Goal: Transaction & Acquisition: Purchase product/service

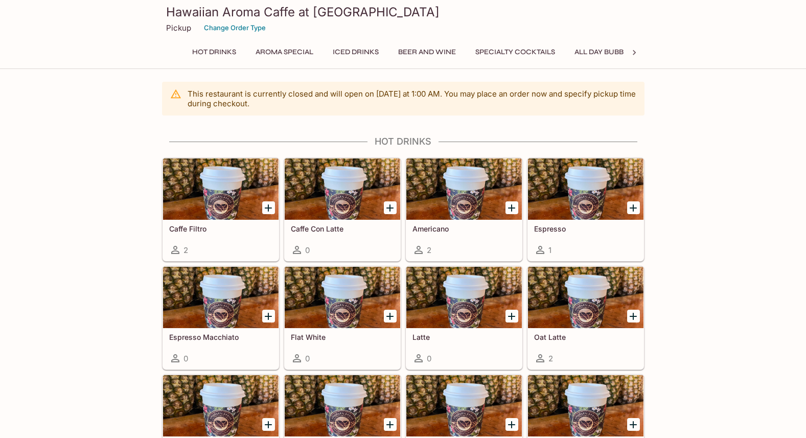
click at [237, 15] on h3 "Hawaiian Aroma Caffe at [GEOGRAPHIC_DATA]" at bounding box center [403, 12] width 474 height 16
click at [545, 53] on button "Specialty Cocktails" at bounding box center [515, 52] width 91 height 14
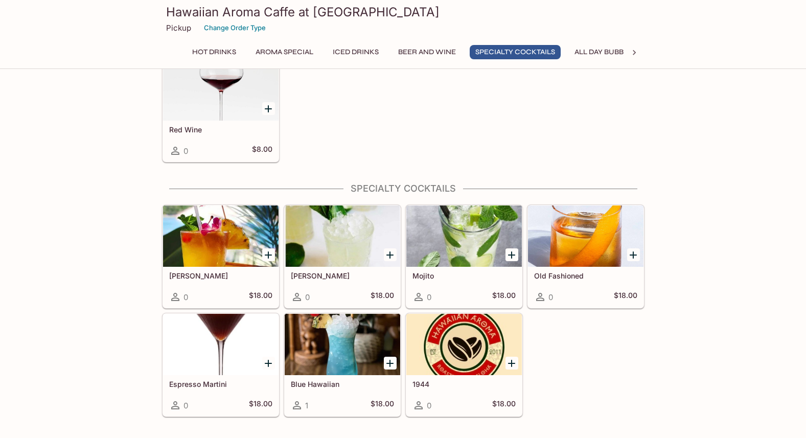
scroll to position [1717, 0]
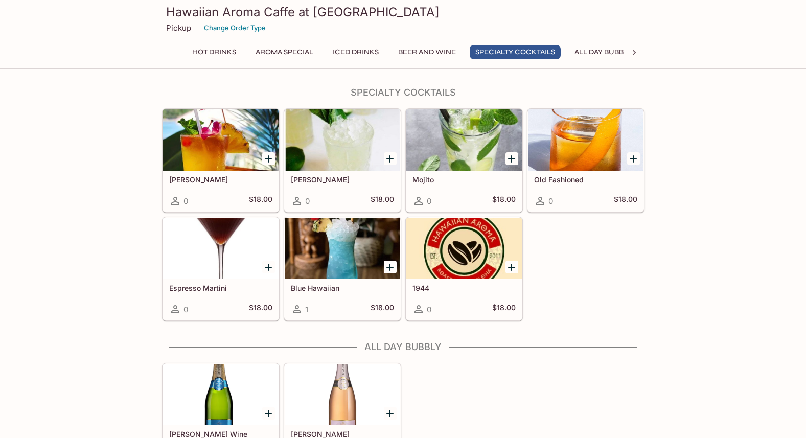
click at [599, 54] on button "All Day Bubbly" at bounding box center [603, 52] width 68 height 14
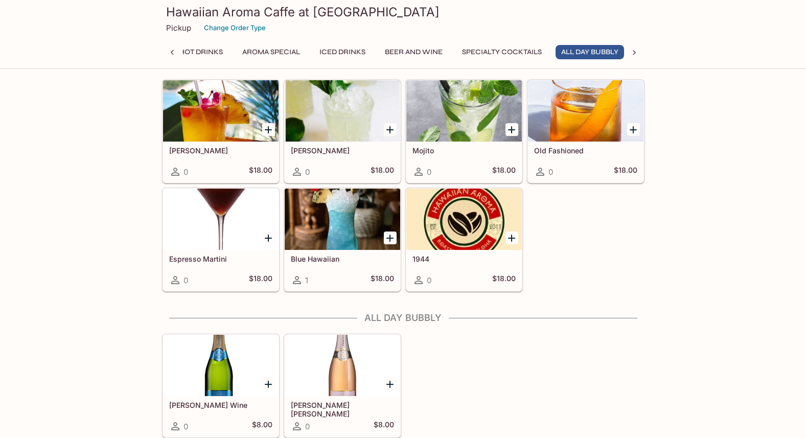
scroll to position [0, 17]
click at [412, 50] on button "Beer and Wine" at bounding box center [413, 52] width 69 height 14
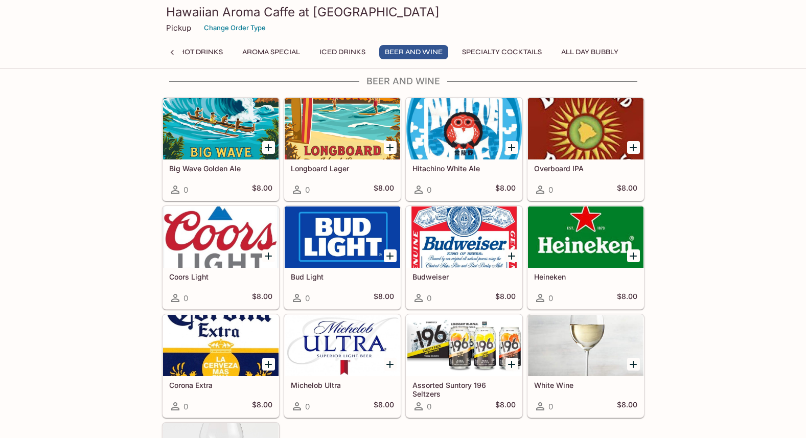
scroll to position [1246, 0]
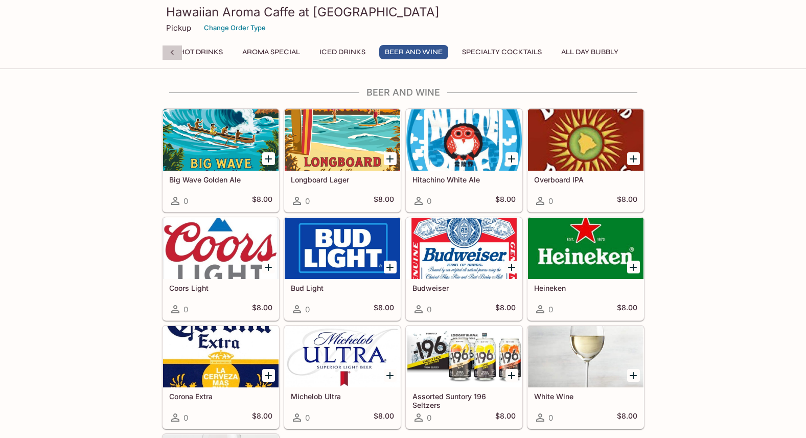
click at [175, 52] on icon at bounding box center [172, 53] width 10 height 10
click at [246, 28] on button "Change Order Type" at bounding box center [234, 28] width 71 height 16
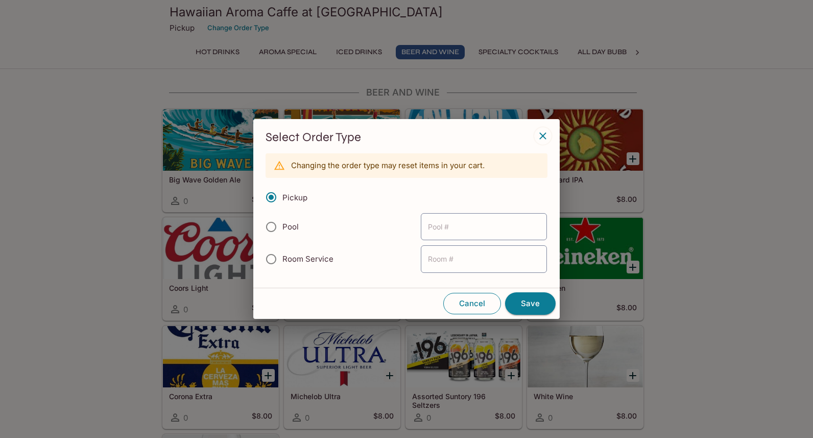
click at [473, 301] on button "Cancel" at bounding box center [472, 303] width 58 height 21
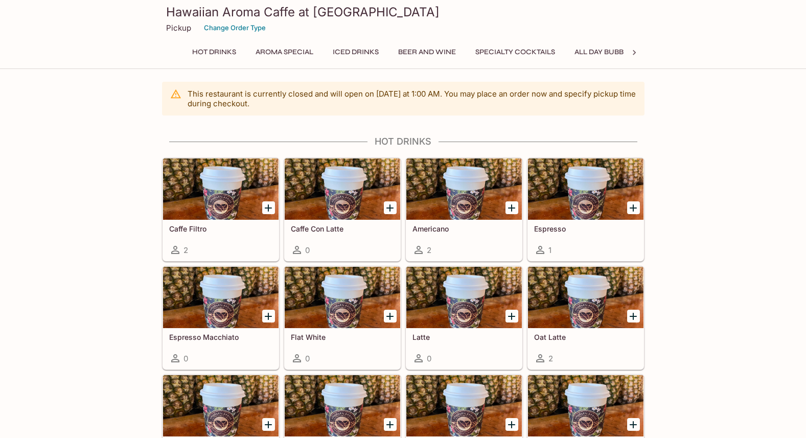
click at [178, 29] on p "Pickup" at bounding box center [178, 28] width 25 height 10
click at [238, 30] on button "Change Order Type" at bounding box center [234, 28] width 71 height 16
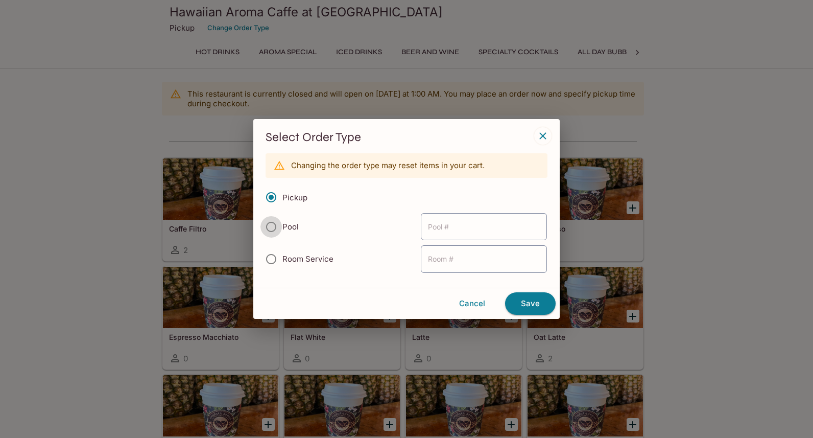
click at [271, 222] on input "Pool" at bounding box center [271, 226] width 21 height 21
radio input "true"
click at [523, 303] on button "Save" at bounding box center [530, 303] width 51 height 22
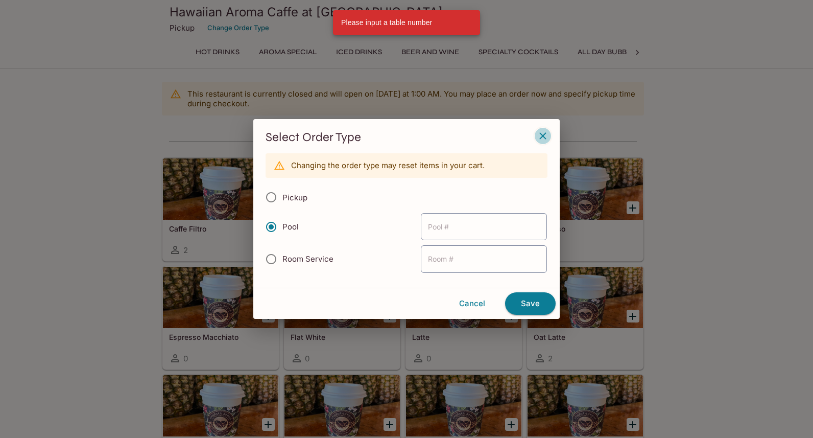
click at [541, 141] on icon "button" at bounding box center [543, 136] width 12 height 12
